Goal: Information Seeking & Learning: Check status

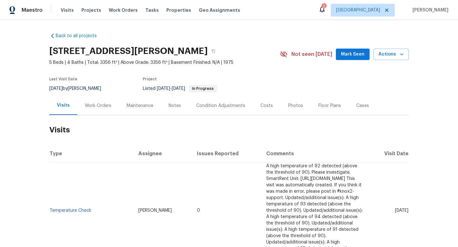
click at [98, 102] on div "Work Orders" at bounding box center [98, 105] width 42 height 19
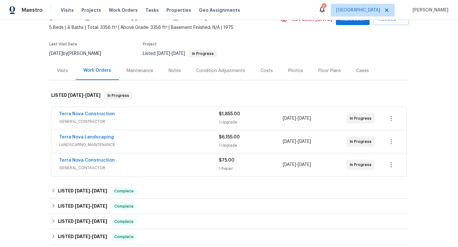
scroll to position [64, 0]
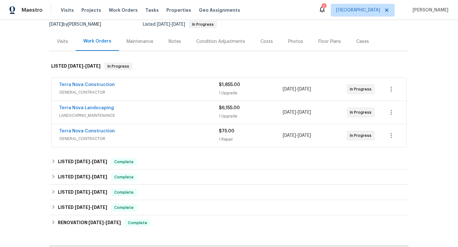
click at [160, 80] on div "Terra Nova Construction GENERAL_CONTRACTOR $1,855.00 1 Upgrade [DATE] - [DATE] …" at bounding box center [228, 89] width 355 height 23
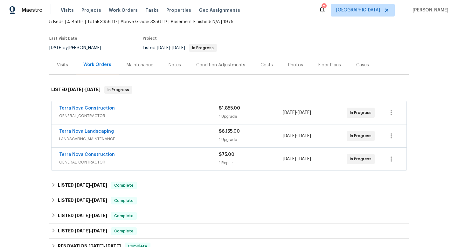
scroll to position [36, 0]
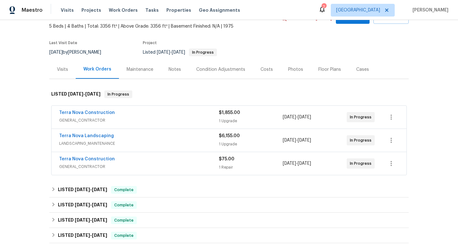
click at [142, 166] on span "GENERAL_CONTRACTOR" at bounding box center [139, 167] width 160 height 6
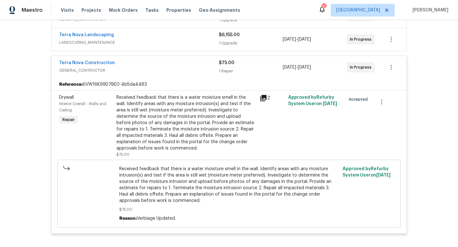
scroll to position [88, 0]
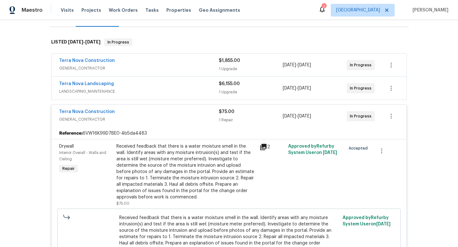
click at [152, 90] on span "LANDSCAPING_MAINTENANCE" at bounding box center [139, 91] width 160 height 6
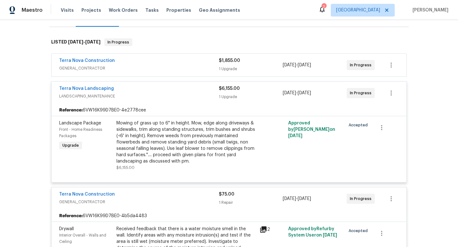
click at [158, 64] on div "Terra Nova Construction" at bounding box center [139, 62] width 160 height 8
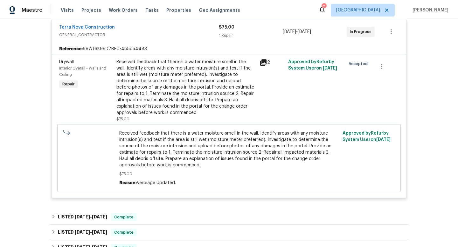
scroll to position [330, 0]
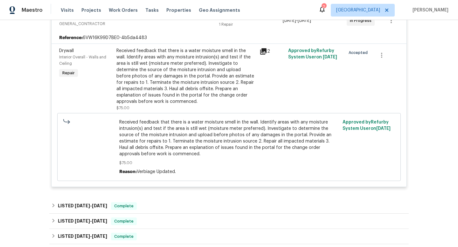
click at [255, 54] on div "Received feedback that there is a water moisture smell in the wall. Identify ar…" at bounding box center [185, 76] width 139 height 57
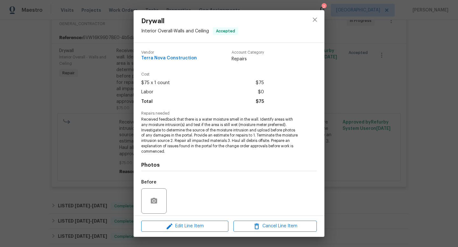
scroll to position [46, 0]
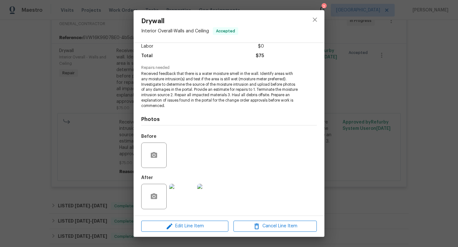
drag, startPoint x: 344, startPoint y: 93, endPoint x: 337, endPoint y: 96, distance: 7.7
click at [344, 93] on div "Drywall Interior Overall - Walls and Ceiling Accepted Vendor Terra Nova Constru…" at bounding box center [229, 123] width 458 height 247
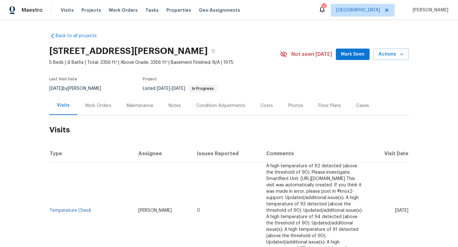
click at [94, 109] on div "Work Orders" at bounding box center [98, 106] width 26 height 6
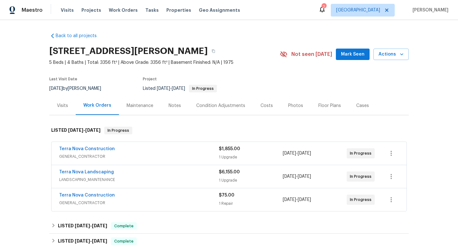
click at [132, 153] on div "Terra Nova Construction" at bounding box center [139, 150] width 160 height 8
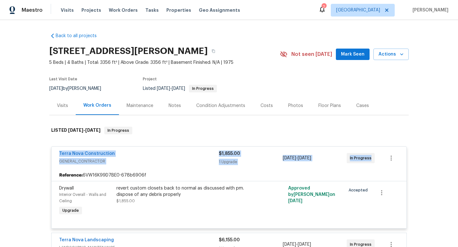
drag, startPoint x: 53, startPoint y: 151, endPoint x: 377, endPoint y: 160, distance: 324.5
click at [381, 162] on div "Terra Nova Construction GENERAL_CONTRACTOR $1,855.00 1 Upgrade 9/22/2025 - 9/26…" at bounding box center [228, 158] width 355 height 23
copy div "Terra Nova Construction GENERAL_CONTRACTOR $1,855.00 1 Upgrade 9/22/2025 - 9/26…"
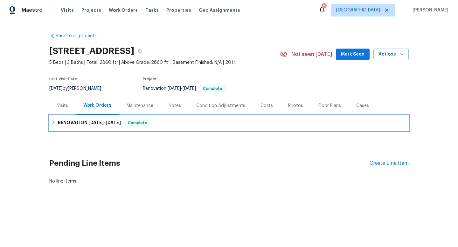
click at [108, 127] on div "RENOVATION 9/8/25 - 9/21/25 Complete" at bounding box center [228, 122] width 359 height 15
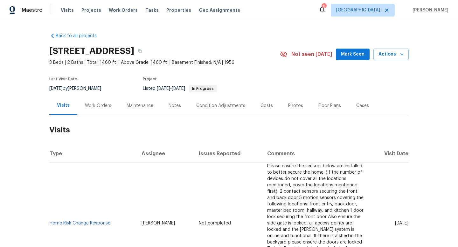
click at [91, 109] on div "Work Orders" at bounding box center [98, 106] width 26 height 6
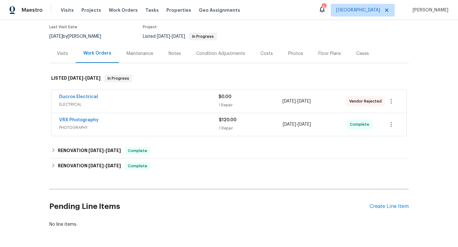
scroll to position [80, 0]
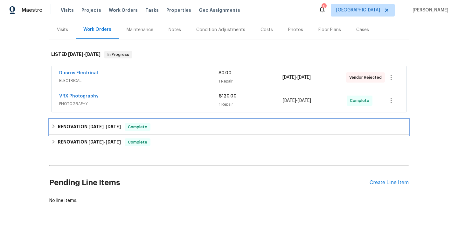
click at [108, 132] on div "RENOVATION 9/5/25 - 9/5/25 Complete" at bounding box center [228, 126] width 359 height 15
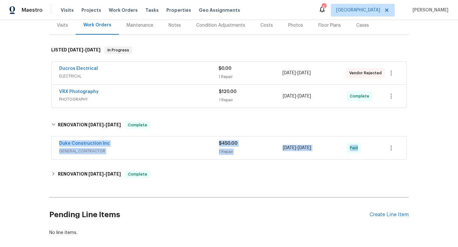
drag, startPoint x: 58, startPoint y: 142, endPoint x: 389, endPoint y: 155, distance: 331.3
click at [389, 155] on div "Duke Construction Inc GENERAL_CONTRACTOR $450.00 1 Repair 9/5/2025 - 9/5/2025 P…" at bounding box center [228, 148] width 355 height 23
copy div "Duke Construction Inc GENERAL_CONTRACTOR $450.00 1 Repair 9/5/2025 - 9/5/2025 P…"
